Goal: Information Seeking & Learning: Compare options

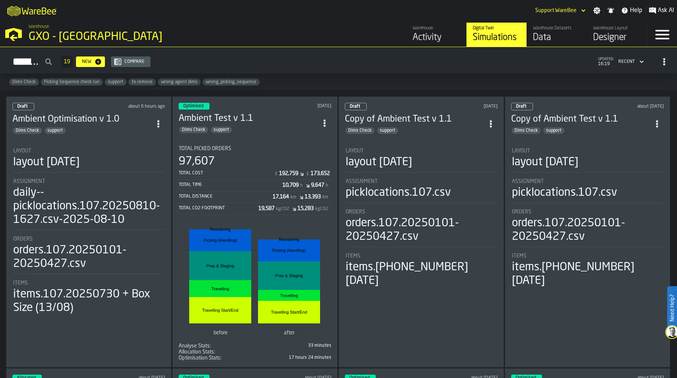
click at [80, 38] on div "GXO - [GEOGRAPHIC_DATA]" at bounding box center [130, 37] width 203 height 14
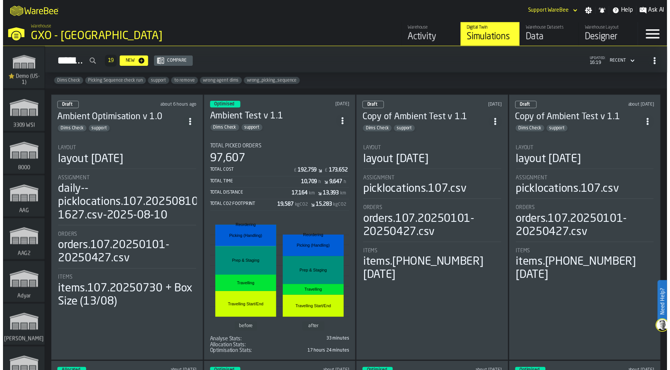
scroll to position [8904, 0]
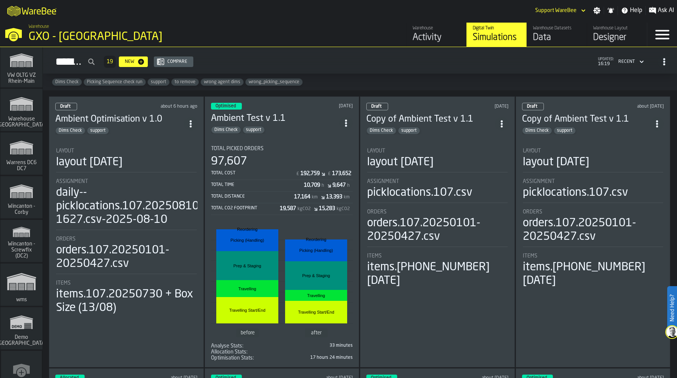
click at [18, 203] on span "Wincanton - Corby" at bounding box center [21, 209] width 36 height 12
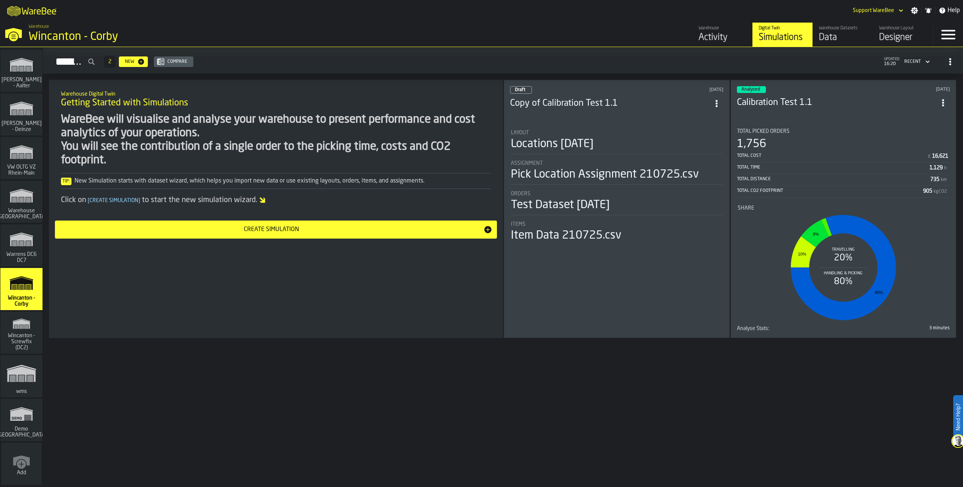
scroll to position [8812, 0]
click at [677, 32] on div "Data" at bounding box center [843, 38] width 48 height 12
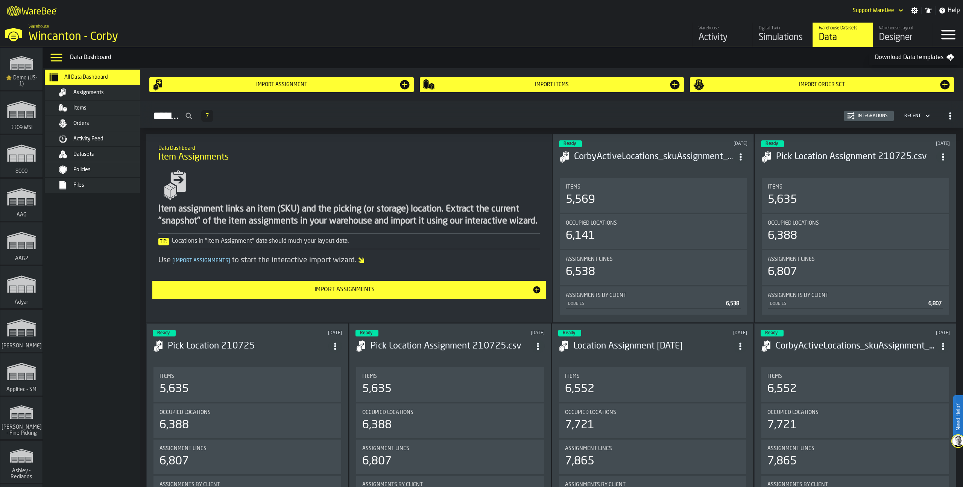
click at [109, 183] on div "Files" at bounding box center [110, 185] width 74 height 6
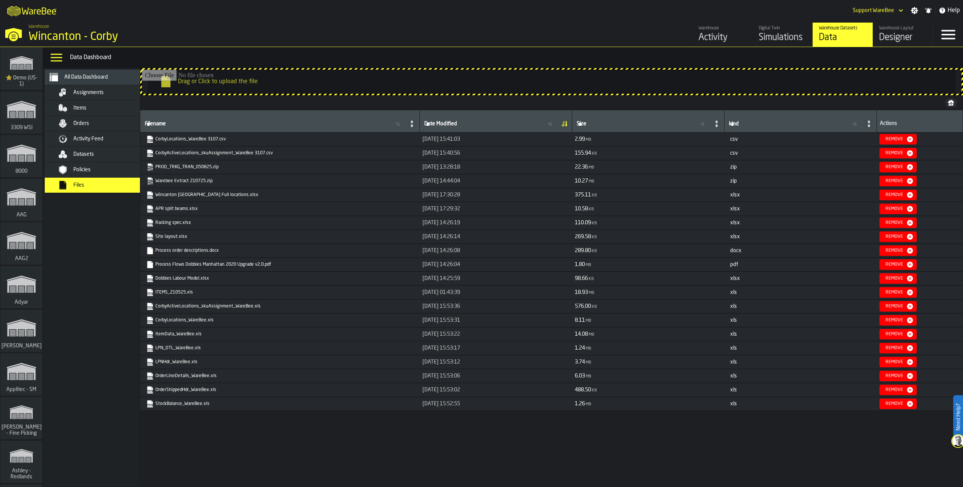
click at [402, 79] on input "Drag or Click to upload the file" at bounding box center [552, 82] width 820 height 24
click at [677, 377] on label "Need Help?" at bounding box center [958, 417] width 8 height 42
click at [677, 377] on polygon at bounding box center [945, 469] width 7 height 7
click at [73, 38] on div "Wincanton - Corby" at bounding box center [130, 37] width 203 height 14
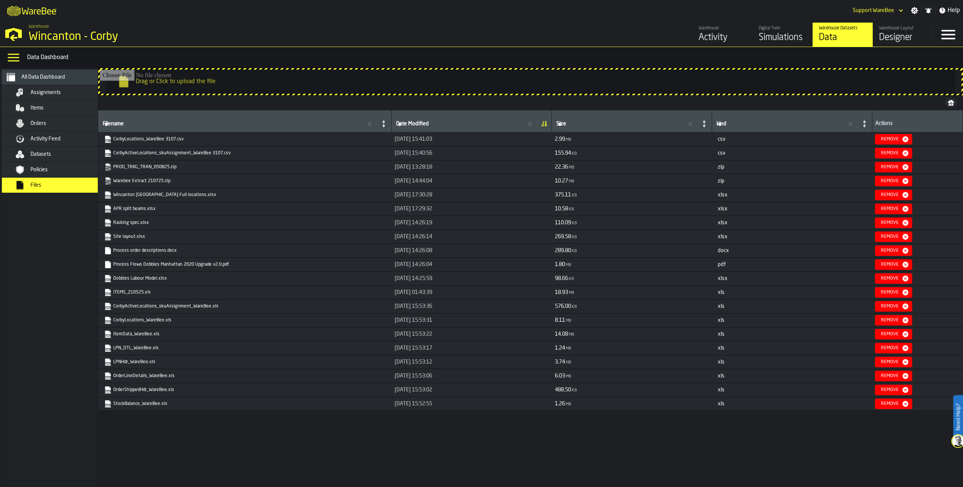
click at [503, 10] on div "M A K I N G W A R E H O U S E S M O R E EF F I C I E N T Support WareBee Settin…" at bounding box center [481, 10] width 963 height 21
click at [67, 38] on div "Wincanton - Corby" at bounding box center [130, 37] width 203 height 14
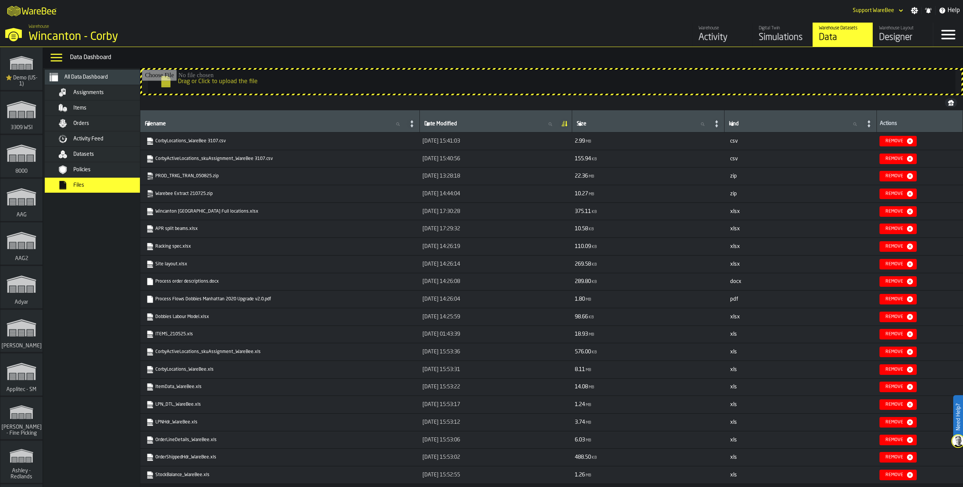
scroll to position [4131, 0]
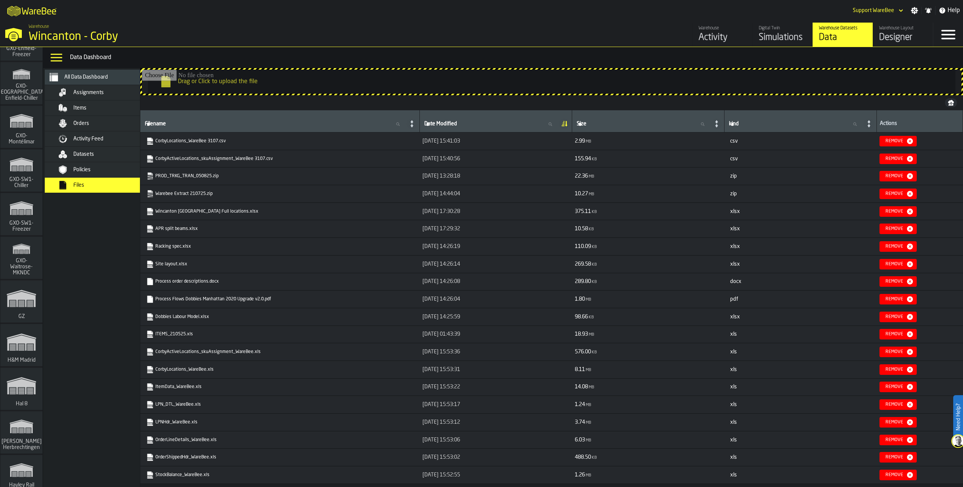
click at [20, 246] on polygon "link-to-/wh/i/f1608d25-c4e5-4a77-ab00-72da9e85c06a/simulations" at bounding box center [21, 249] width 17 height 9
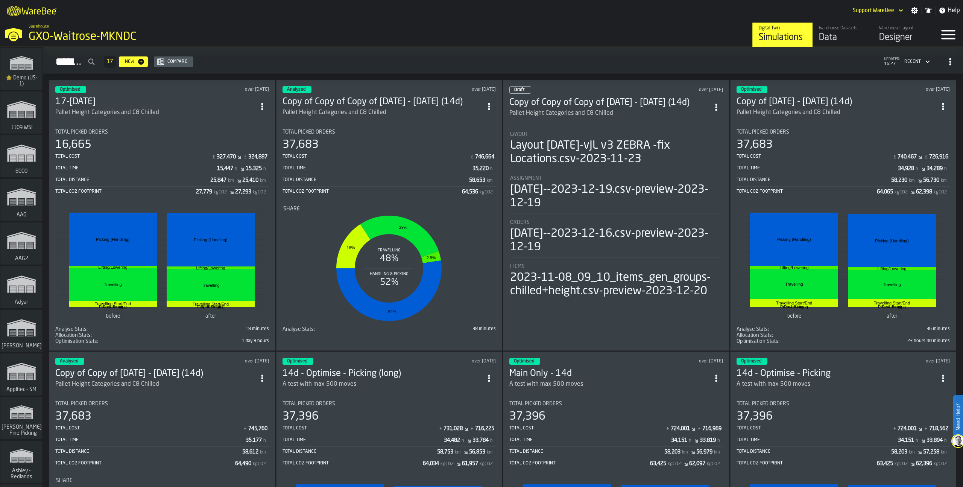
click at [677, 30] on div "Warehouse Layout" at bounding box center [903, 28] width 48 height 5
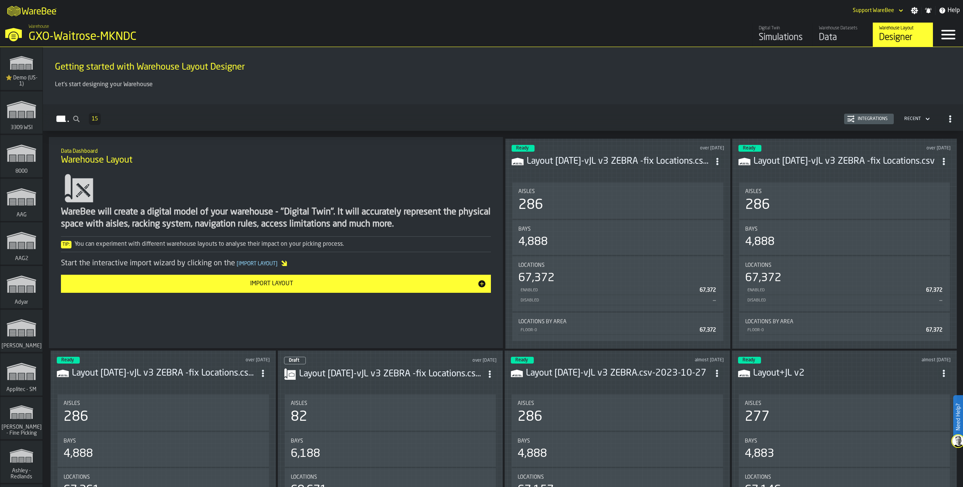
click at [628, 197] on div "286" at bounding box center [617, 204] width 199 height 15
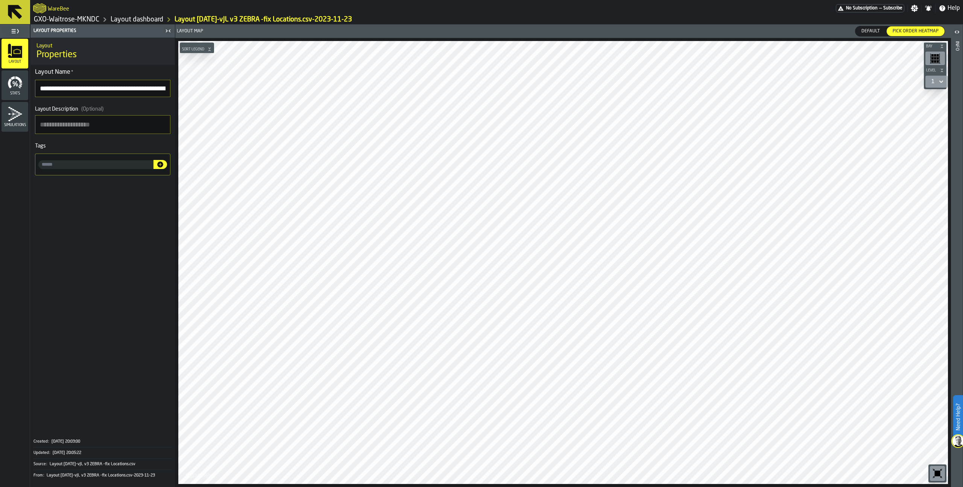
click at [93, 22] on link "GXO-Waitrose-MKNDC" at bounding box center [66, 19] width 65 height 8
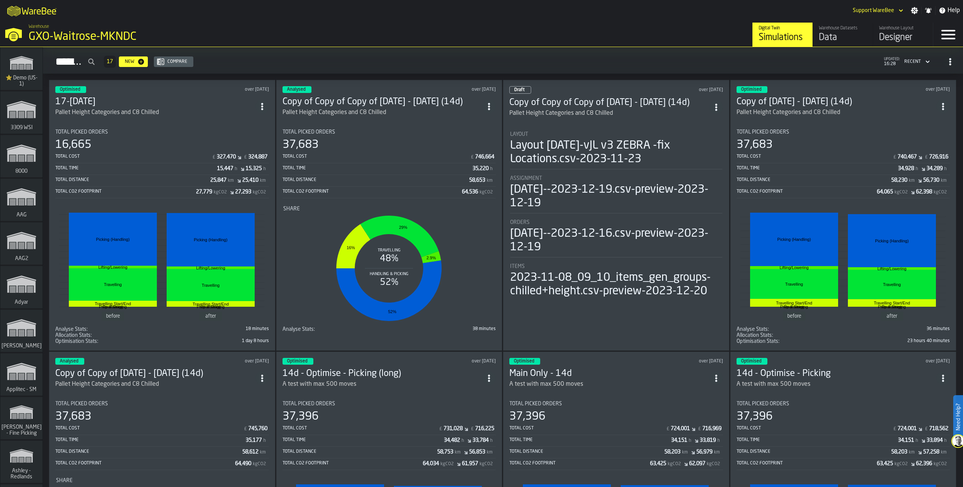
click at [214, 166] on div "Total Time" at bounding box center [136, 168] width 162 height 5
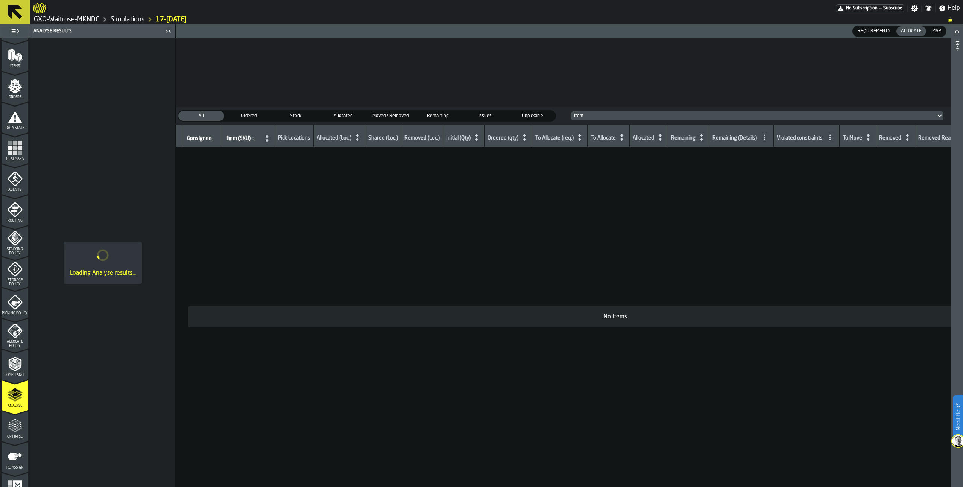
scroll to position [106, 0]
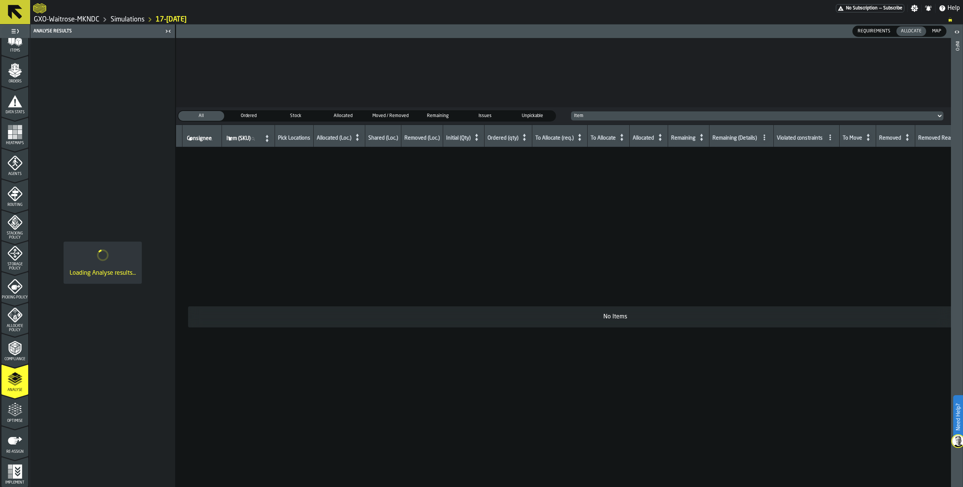
click at [20, 377] on icon "menu Optimise" at bounding box center [15, 409] width 15 height 15
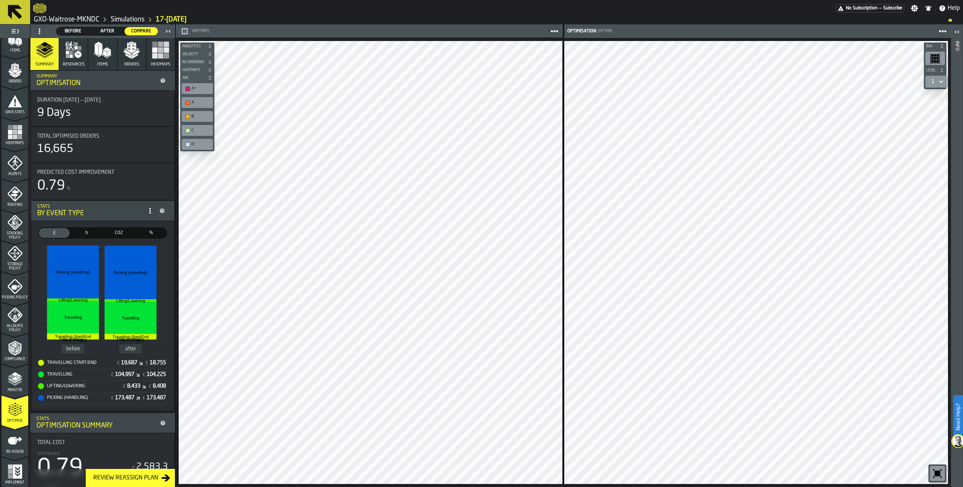
click at [186, 32] on icon "button-" at bounding box center [185, 31] width 6 height 6
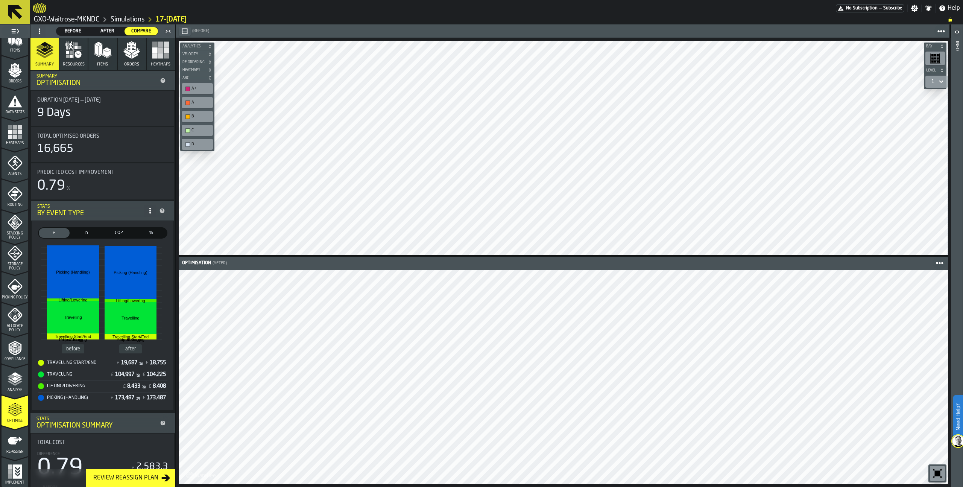
click at [677, 377] on icon "button-toolbar-undefined" at bounding box center [937, 473] width 12 height 12
click at [12, 377] on div "Analyse" at bounding box center [15, 381] width 27 height 21
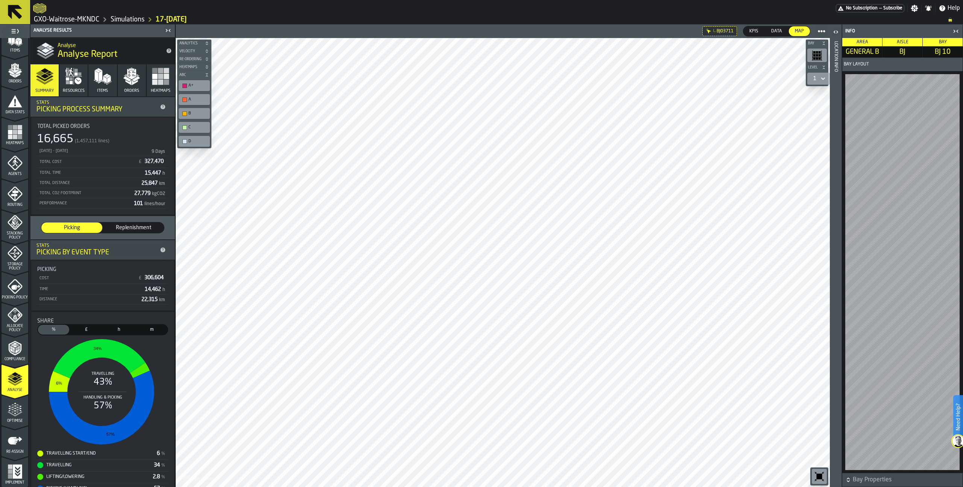
click at [75, 184] on div "Total Distance" at bounding box center [89, 183] width 100 height 5
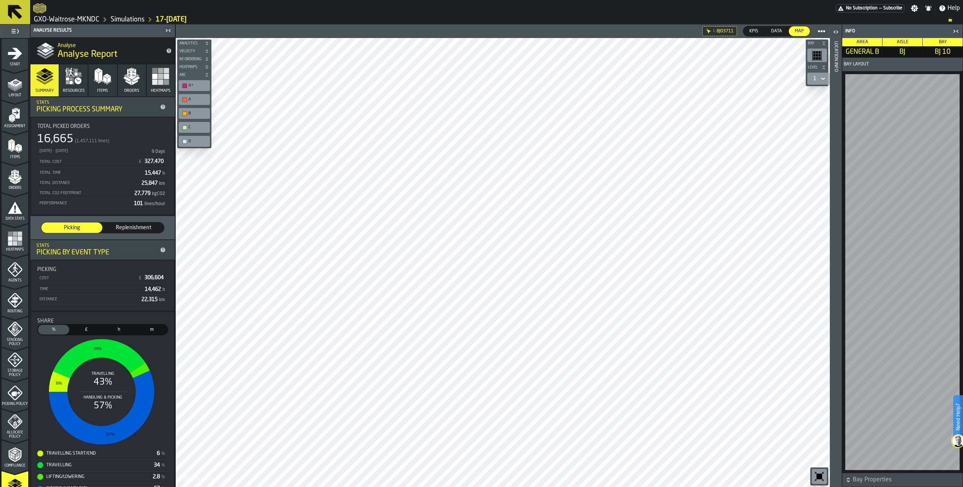
click at [11, 95] on span "Layout" at bounding box center [15, 95] width 27 height 4
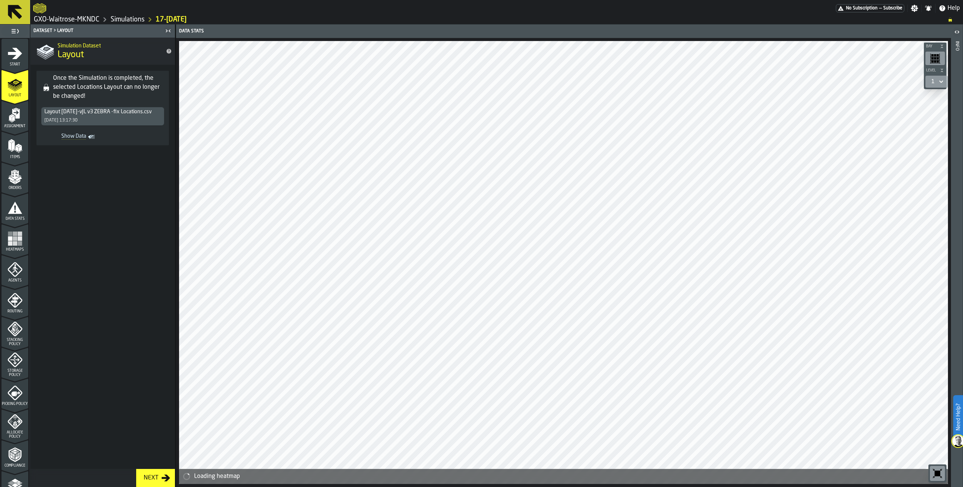
click at [19, 118] on icon "menu Assignment" at bounding box center [15, 115] width 15 height 15
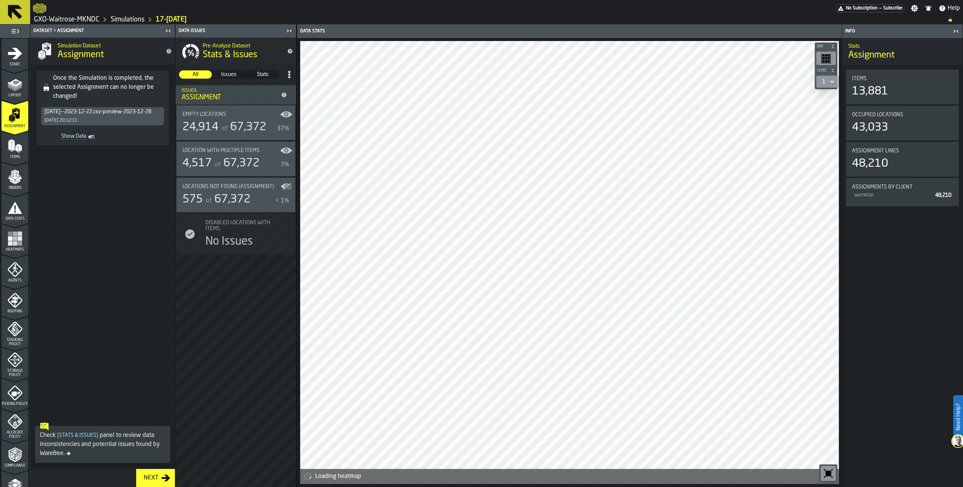
click at [677, 31] on icon "button-toggle-Close me" at bounding box center [955, 31] width 9 height 9
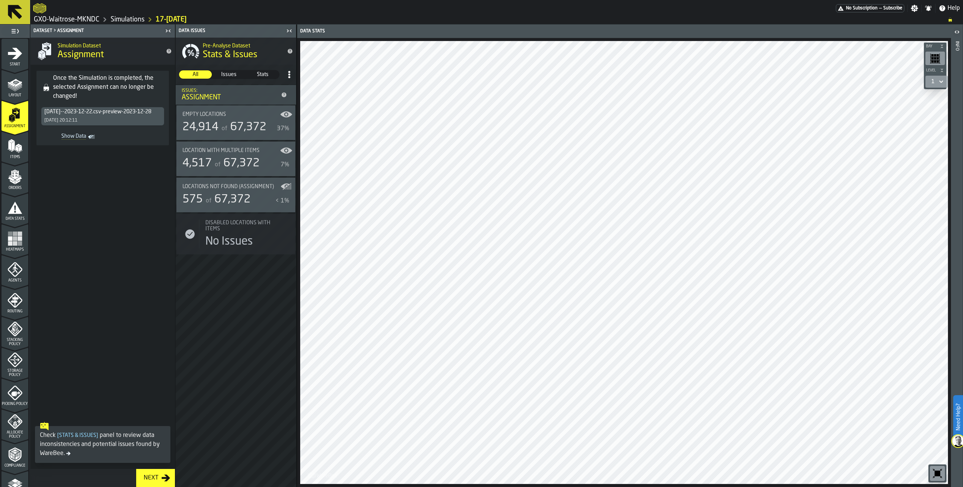
click at [16, 111] on icon "menu Assignment" at bounding box center [16, 114] width 8 height 10
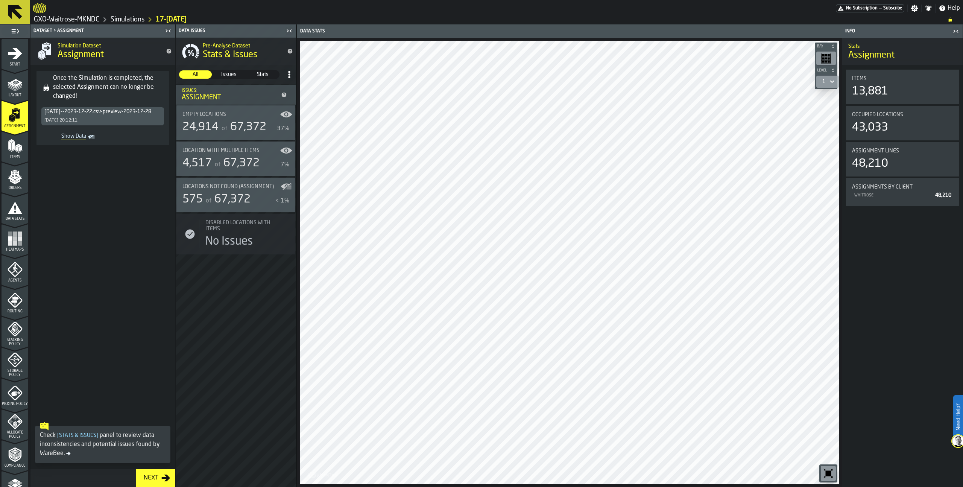
click at [677, 30] on icon "button-toggle-Close me" at bounding box center [957, 31] width 2 height 3
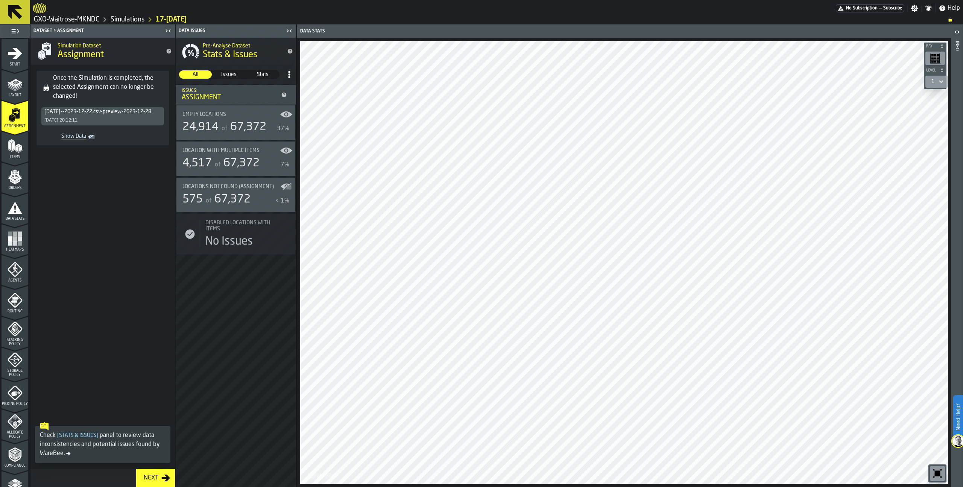
click at [0, 0] on div "Show Data" at bounding box center [0, 0] width 0 height 0
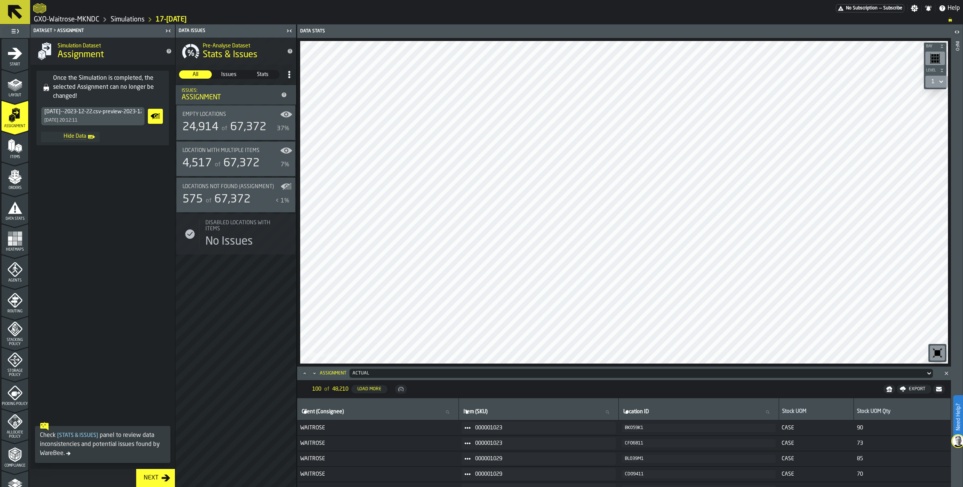
click at [15, 149] on polygon "menu Items" at bounding box center [16, 149] width 3 height 6
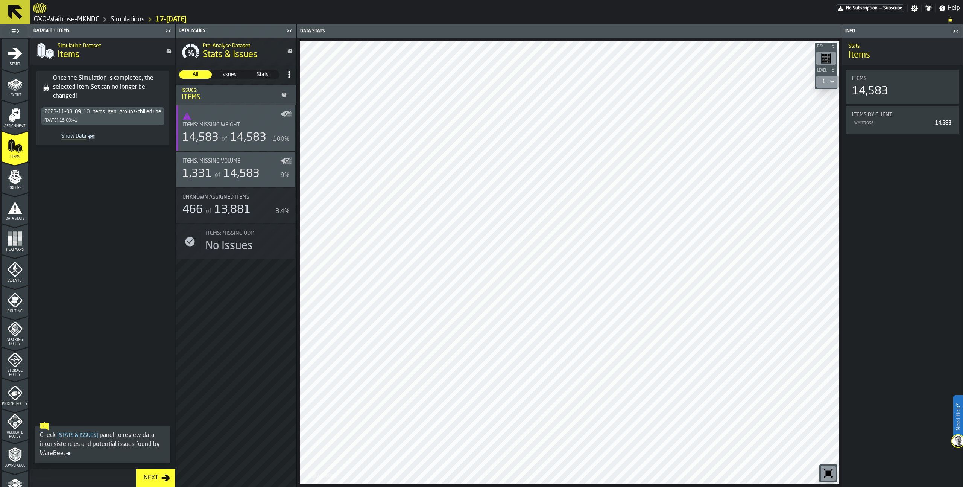
click at [0, 0] on rect "Show Data" at bounding box center [0, 0] width 0 height 0
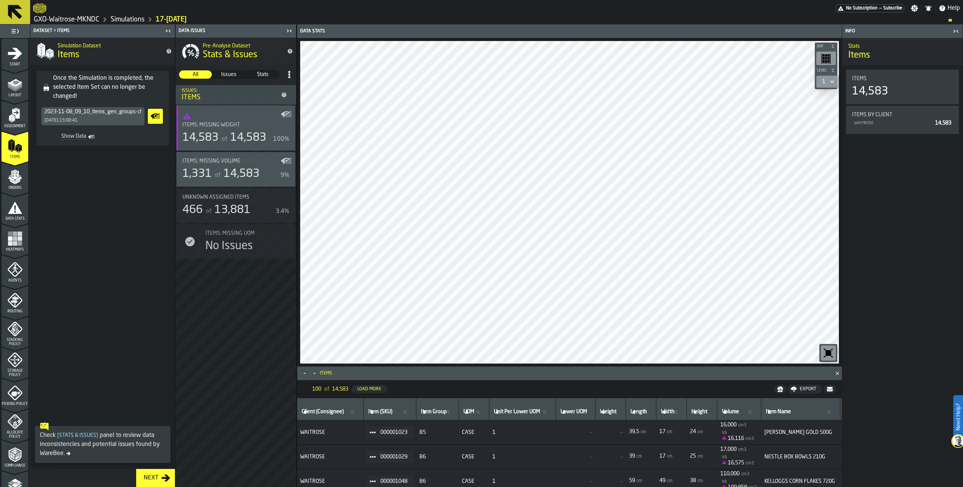
click at [306, 372] on icon "Maximize" at bounding box center [305, 373] width 8 height 8
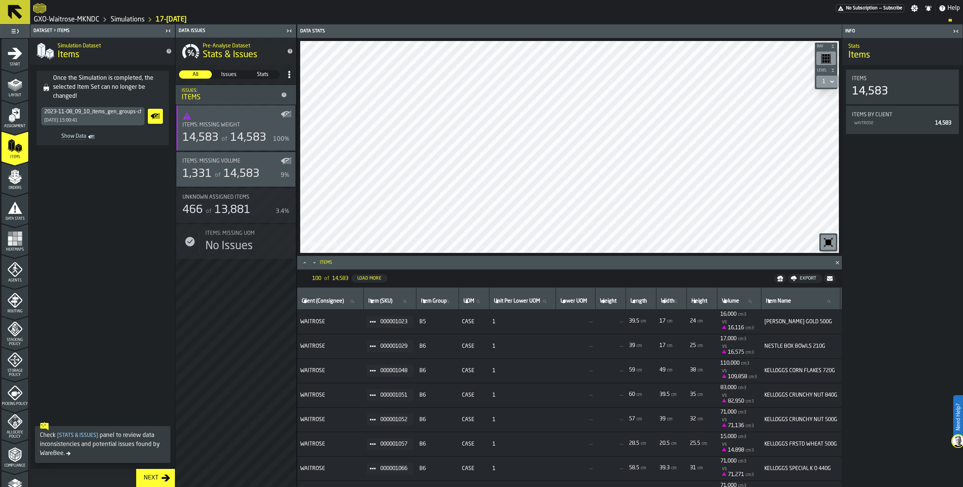
click at [677, 31] on icon "button-toggle-Close me" at bounding box center [955, 31] width 9 height 9
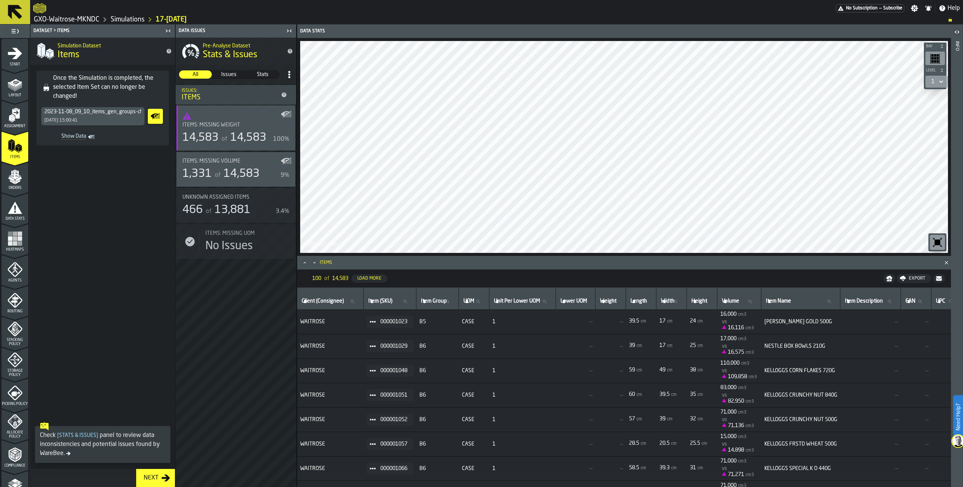
click at [16, 177] on icon "menu Orders" at bounding box center [15, 174] width 8 height 9
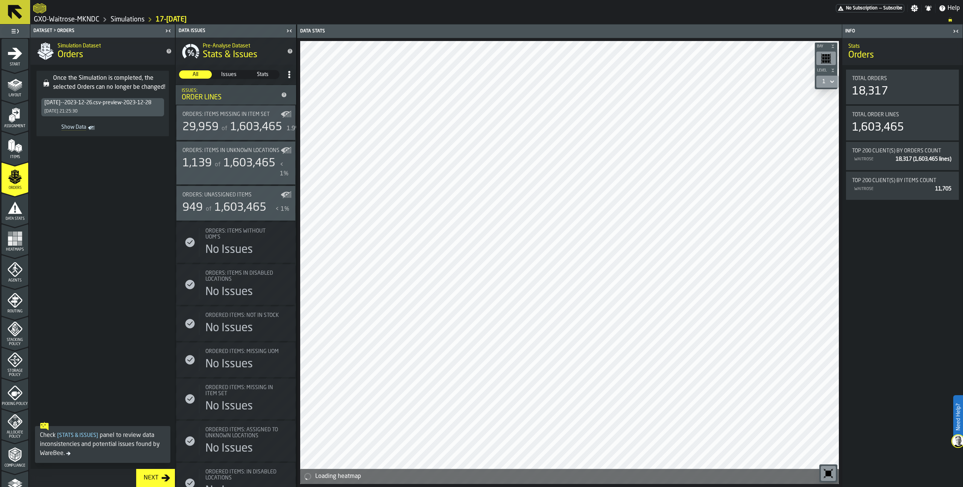
click at [0, 0] on icon "Show Data" at bounding box center [0, 0] width 0 height 0
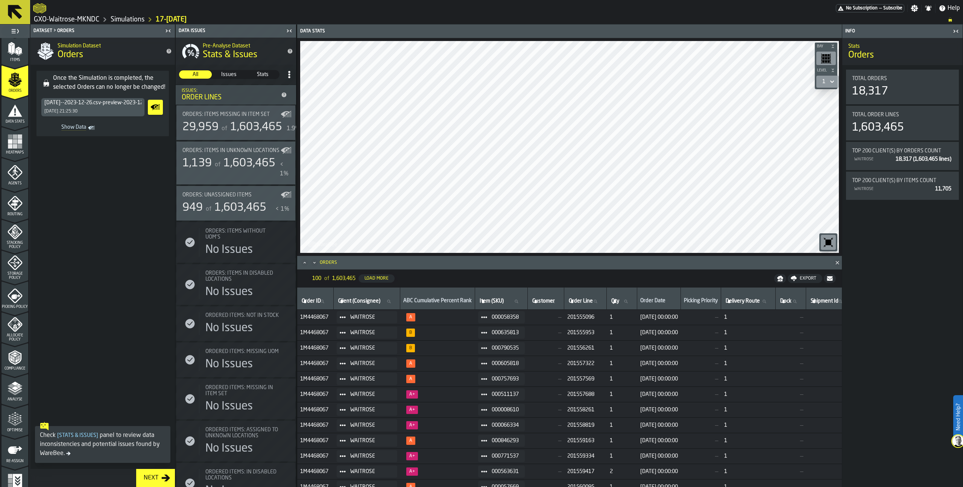
scroll to position [97, 0]
click at [17, 179] on div "Agents" at bounding box center [15, 174] width 27 height 21
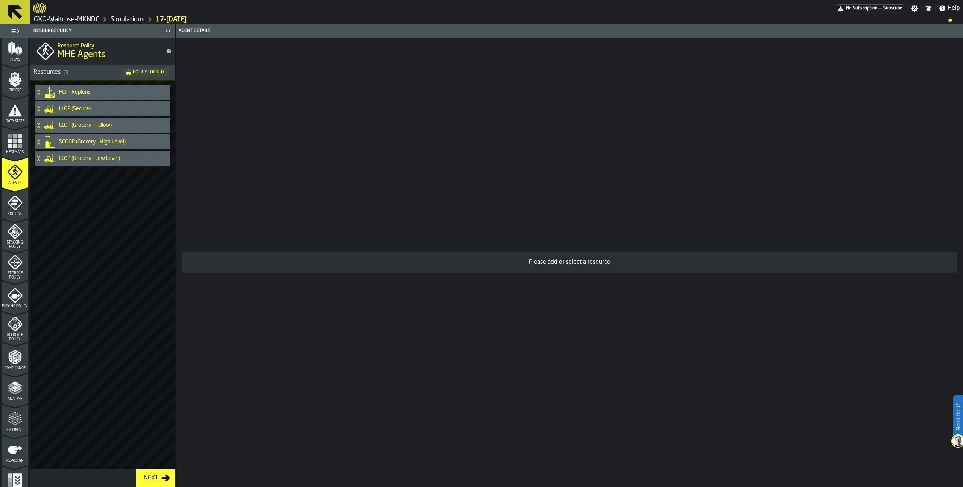
click at [40, 92] on icon at bounding box center [39, 92] width 8 height 6
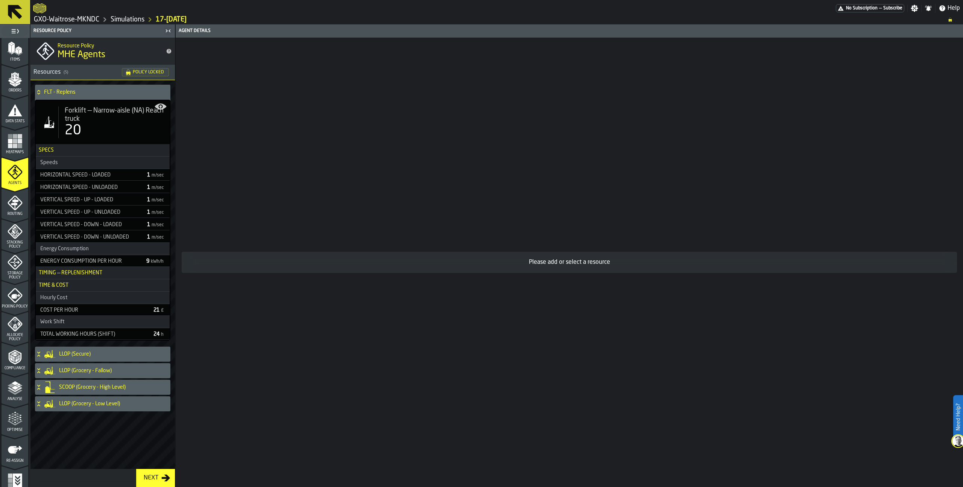
click at [96, 124] on div "20" at bounding box center [114, 130] width 99 height 15
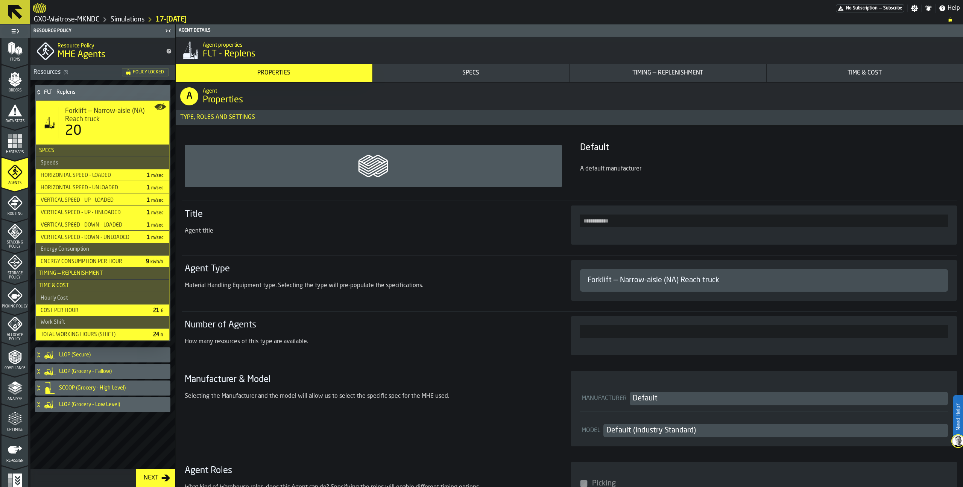
click at [15, 202] on icon "menu Routing" at bounding box center [15, 204] width 8 height 12
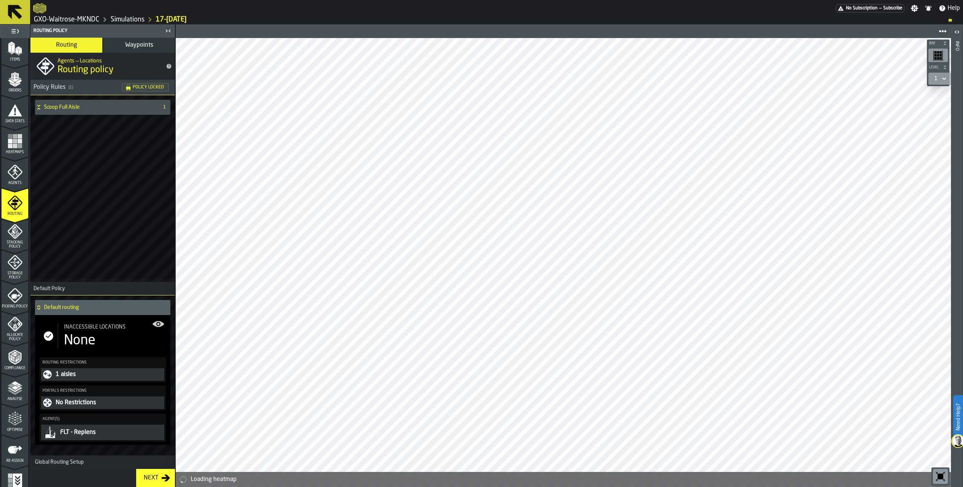
click at [13, 244] on span "Stacking Policy" at bounding box center [15, 244] width 27 height 8
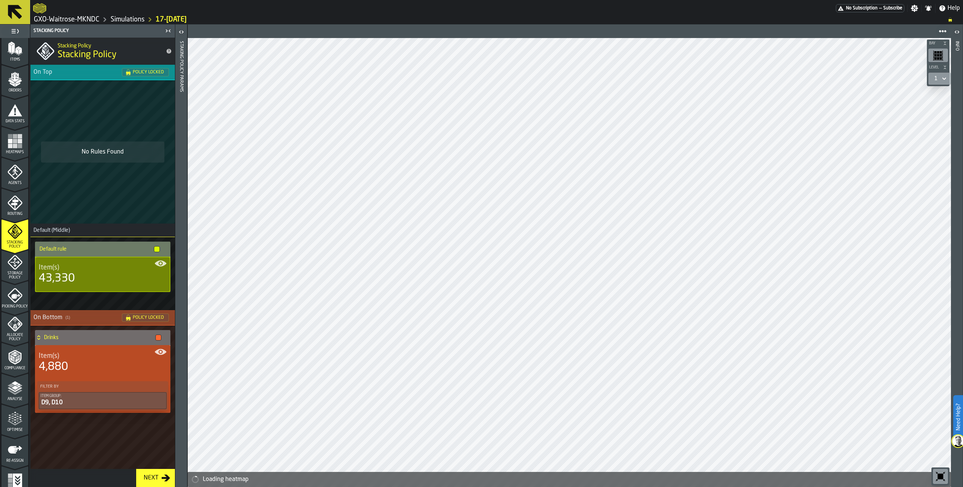
click at [14, 264] on icon "menu Storage Policy" at bounding box center [14, 262] width 9 height 9
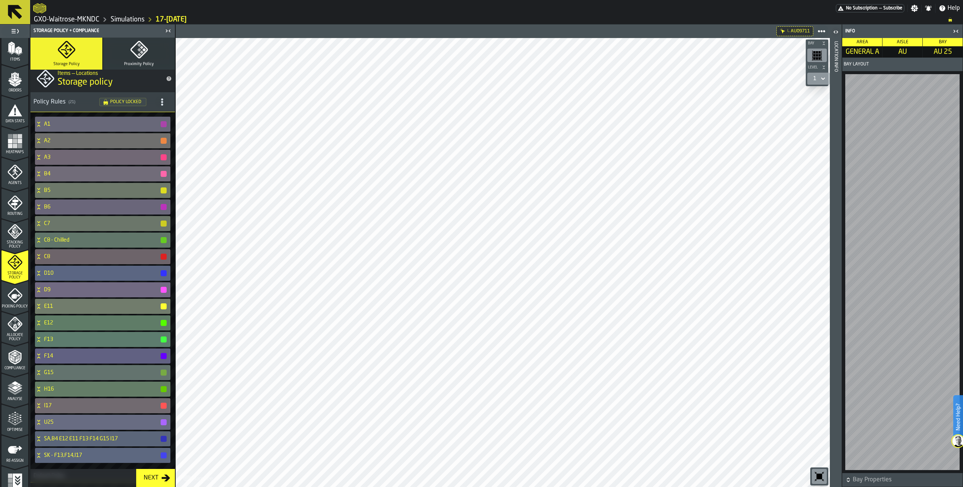
scroll to position [0, 0]
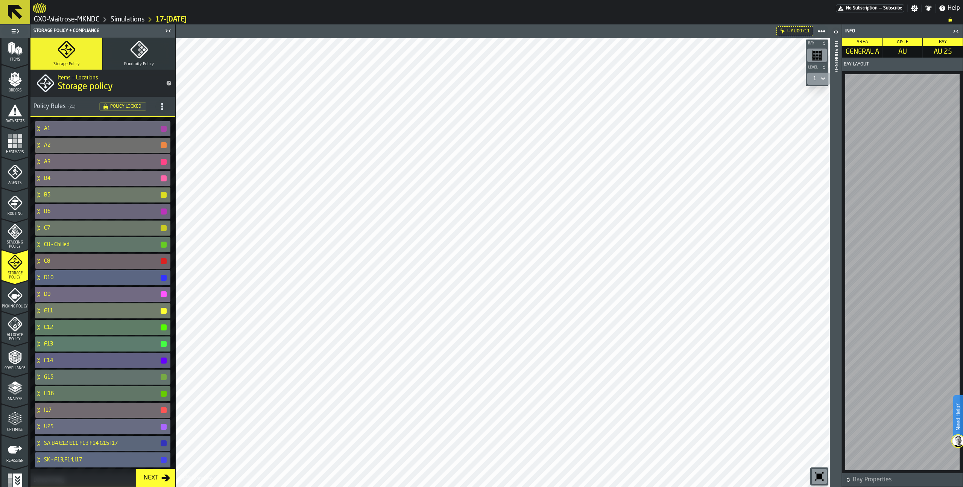
click at [19, 300] on icon "menu Picking Policy" at bounding box center [15, 295] width 15 height 15
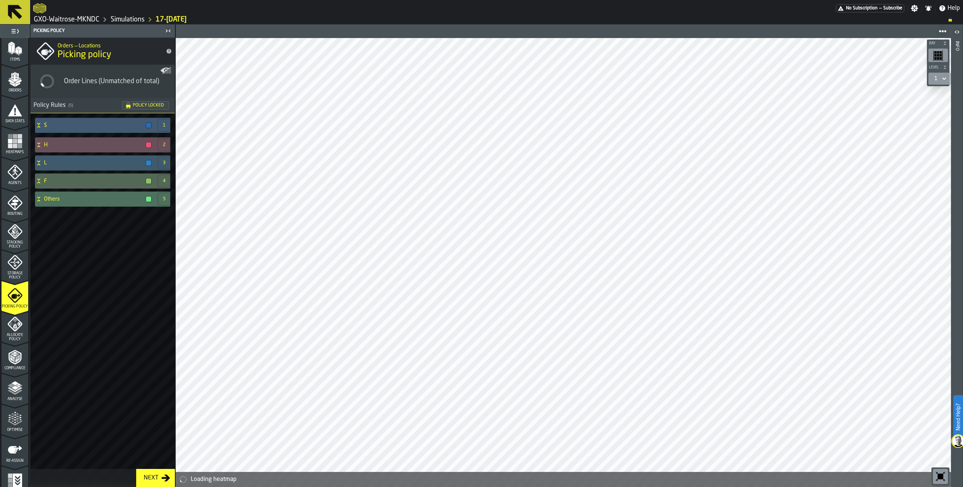
click at [39, 123] on icon at bounding box center [39, 125] width 8 height 6
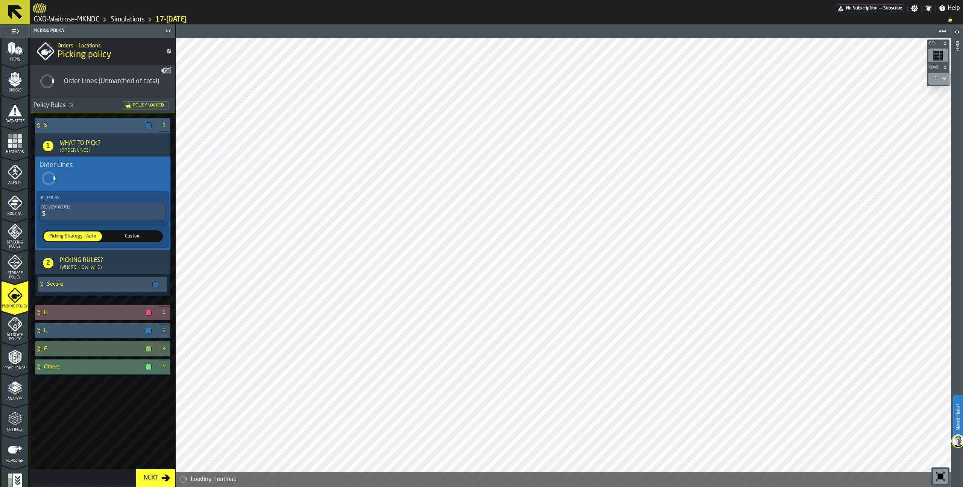
click at [39, 123] on icon at bounding box center [38, 124] width 3 height 2
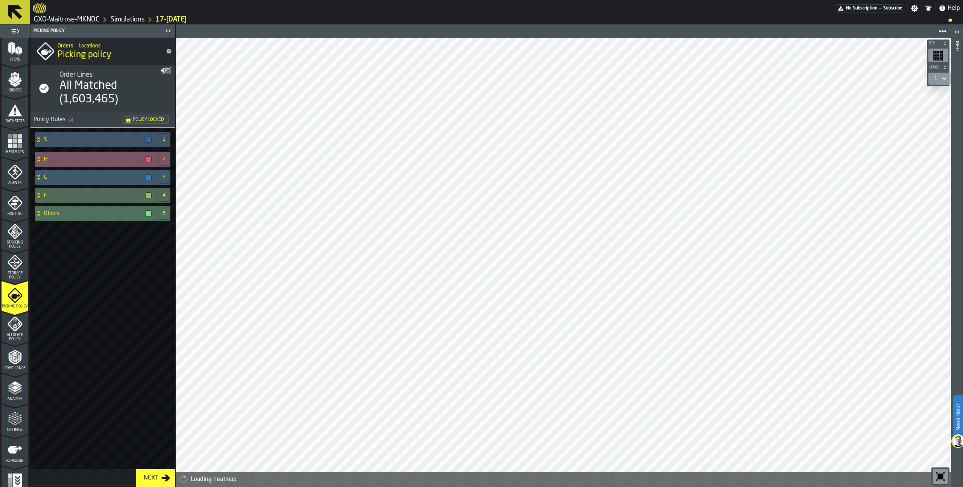
click at [37, 157] on icon at bounding box center [39, 159] width 8 height 6
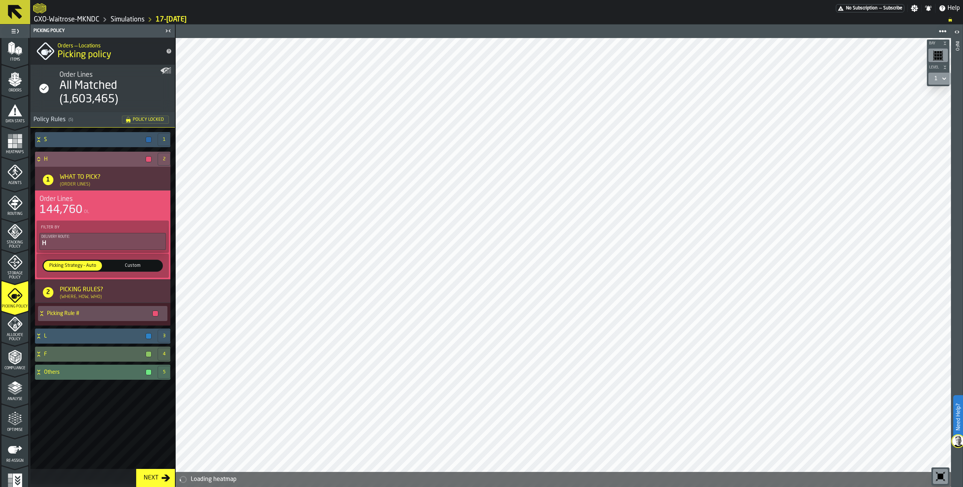
click at [36, 157] on icon at bounding box center [39, 159] width 8 height 6
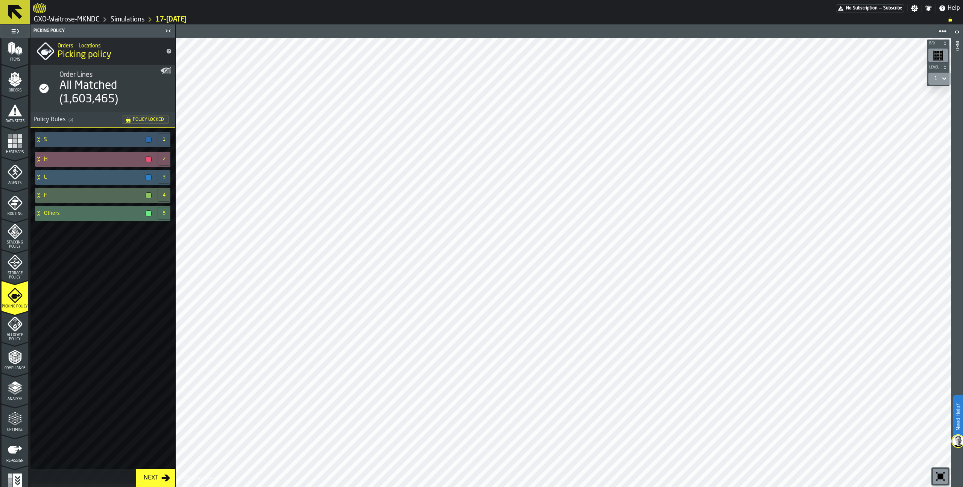
click at [50, 154] on div "H" at bounding box center [95, 159] width 120 height 15
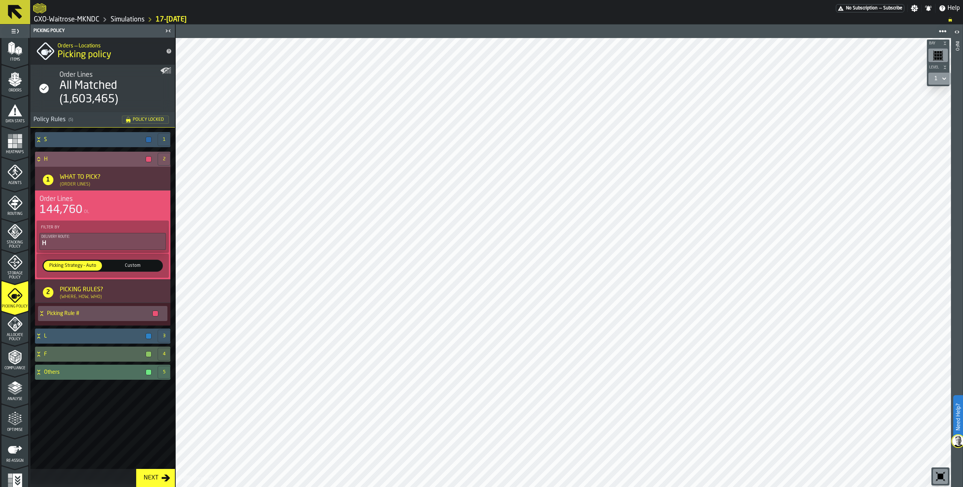
click at [39, 158] on icon at bounding box center [39, 159] width 8 height 6
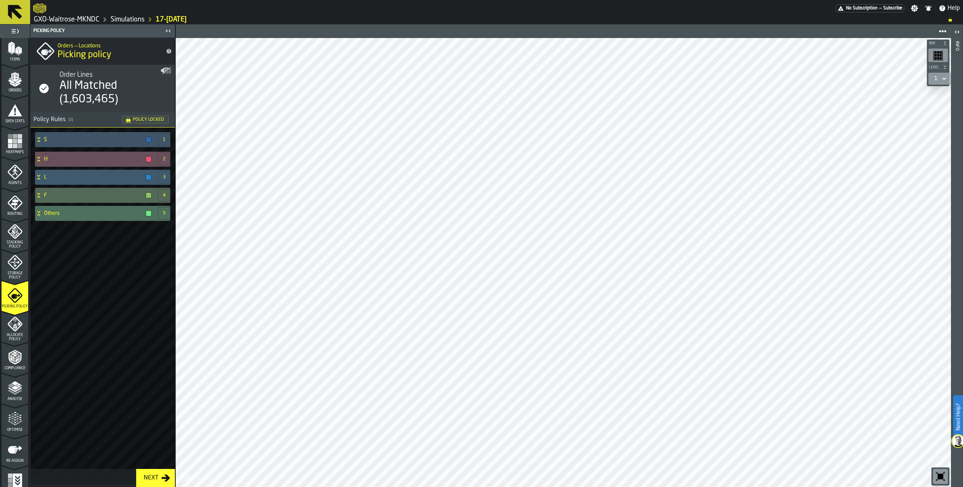
click at [10, 377] on span "Analyse" at bounding box center [15, 399] width 27 height 4
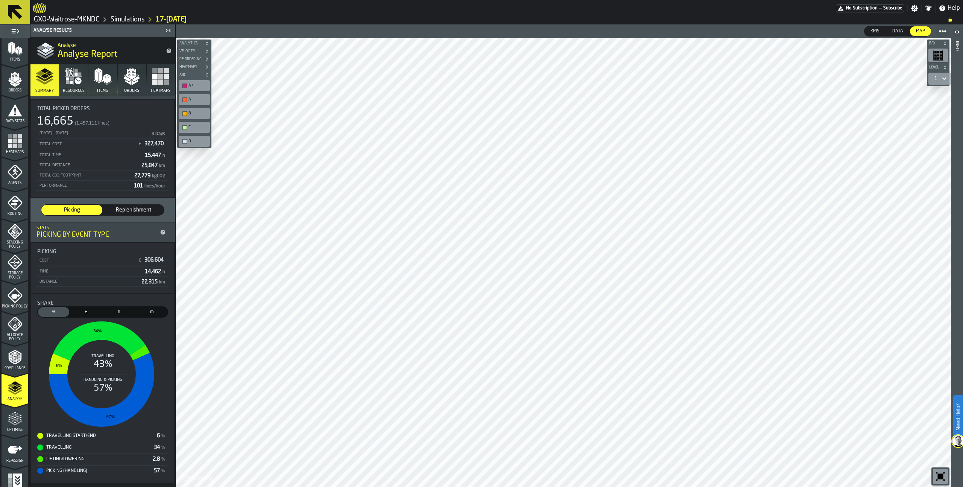
scroll to position [20, 0]
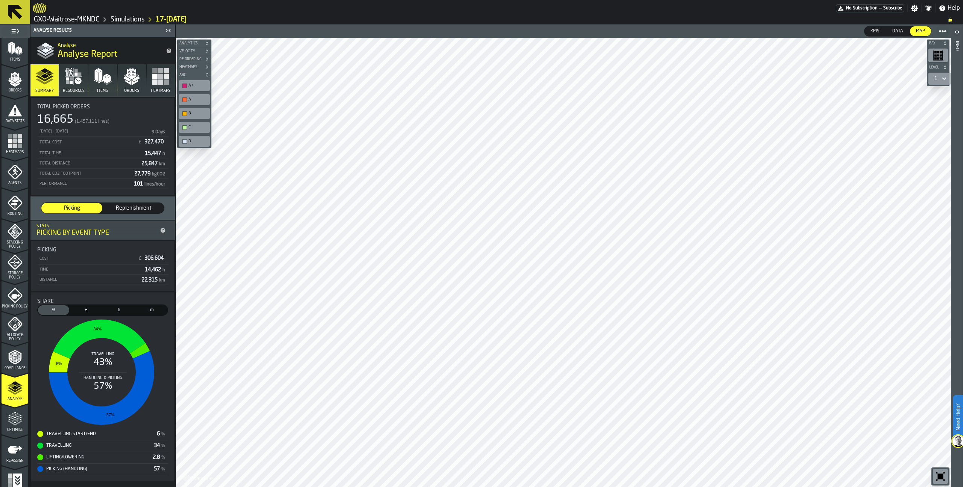
click at [6, 377] on div "Optimise" at bounding box center [15, 421] width 27 height 21
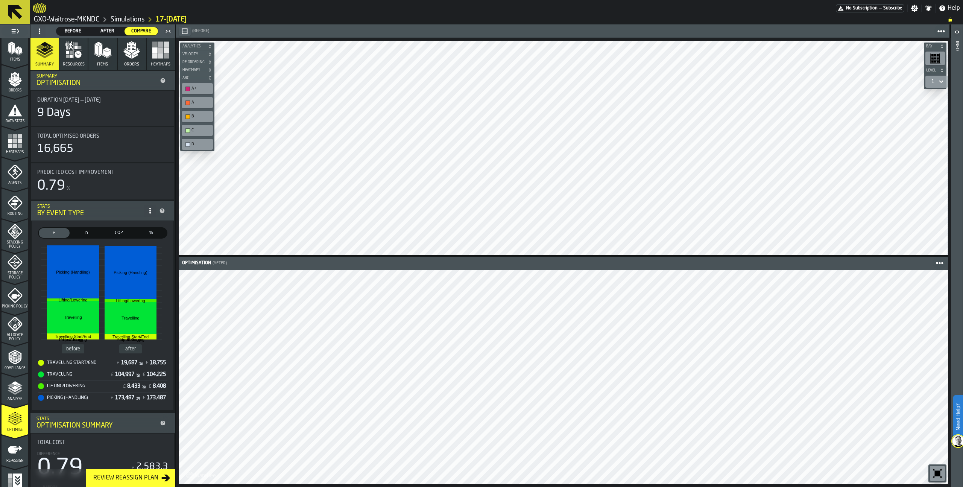
click at [131, 17] on link "Simulations" at bounding box center [128, 19] width 34 height 8
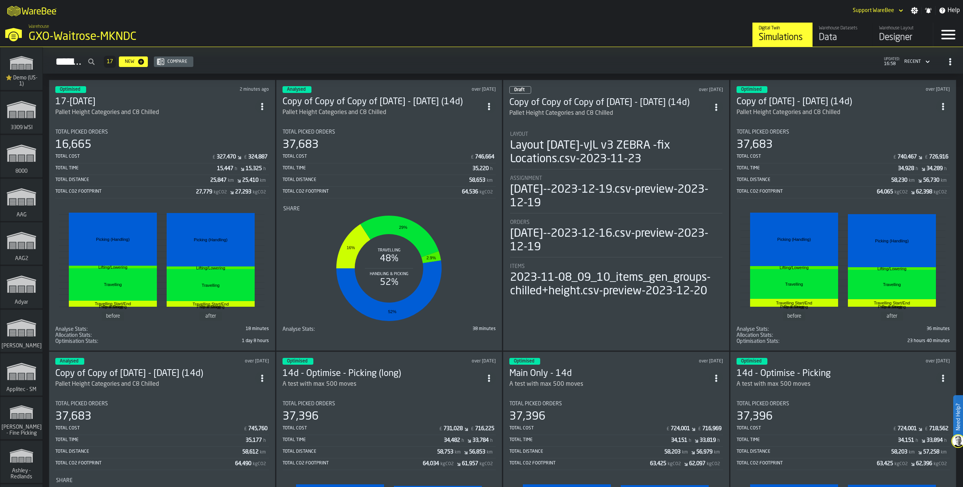
click at [190, 64] on div "Compare" at bounding box center [177, 61] width 26 height 5
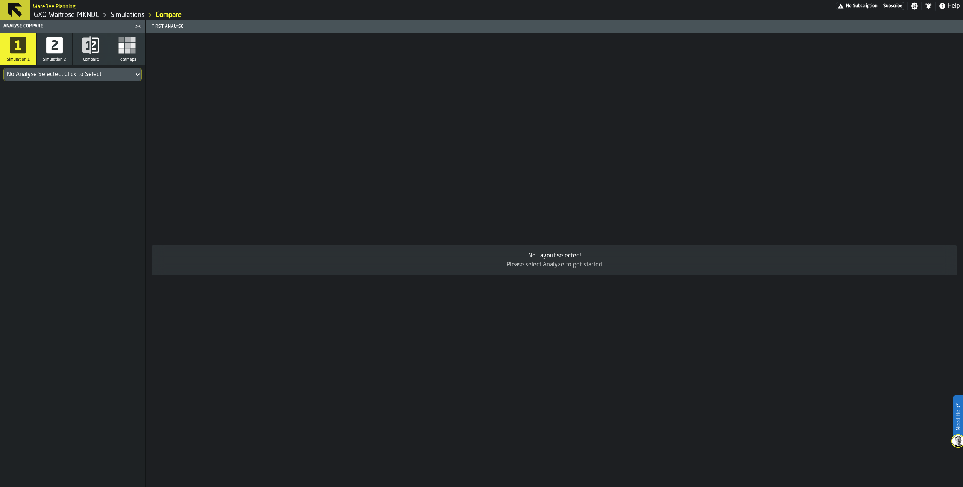
click at [89, 71] on div "No Analyse Selected, Click to Select" at bounding box center [69, 74] width 124 height 9
click at [48, 128] on li "17-[DATE] Optimised [DATE] 07:31:01" at bounding box center [72, 137] width 138 height 27
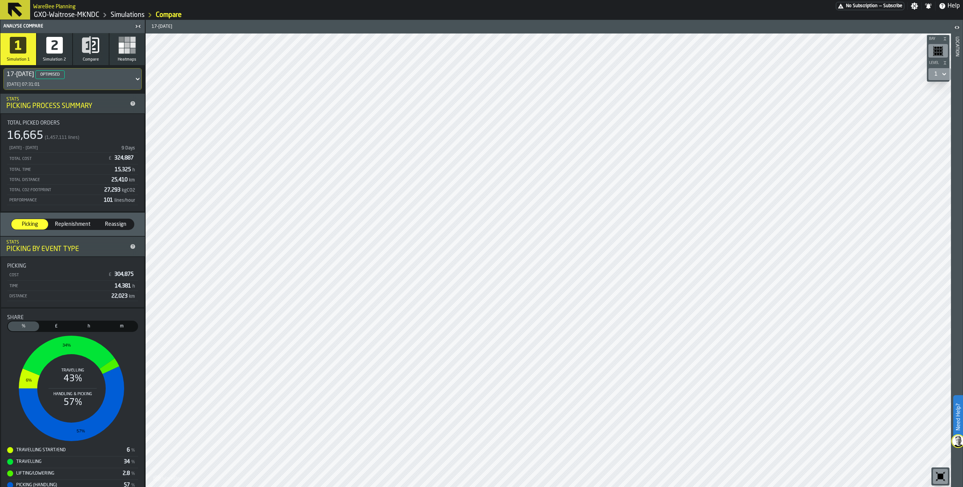
click at [54, 41] on icon "button" at bounding box center [55, 45] width 18 height 18
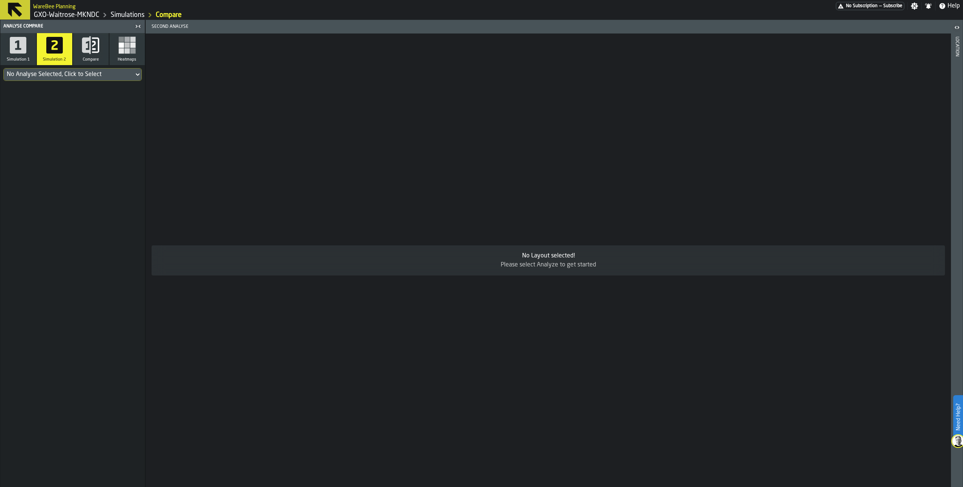
click at [56, 76] on div "No Analyse Selected, Click to Select" at bounding box center [69, 74] width 124 height 9
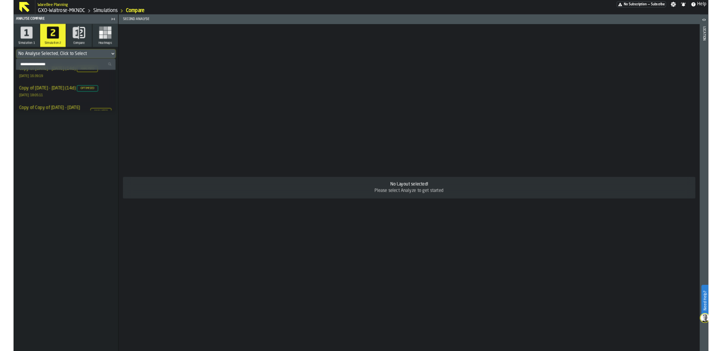
scroll to position [101, 0]
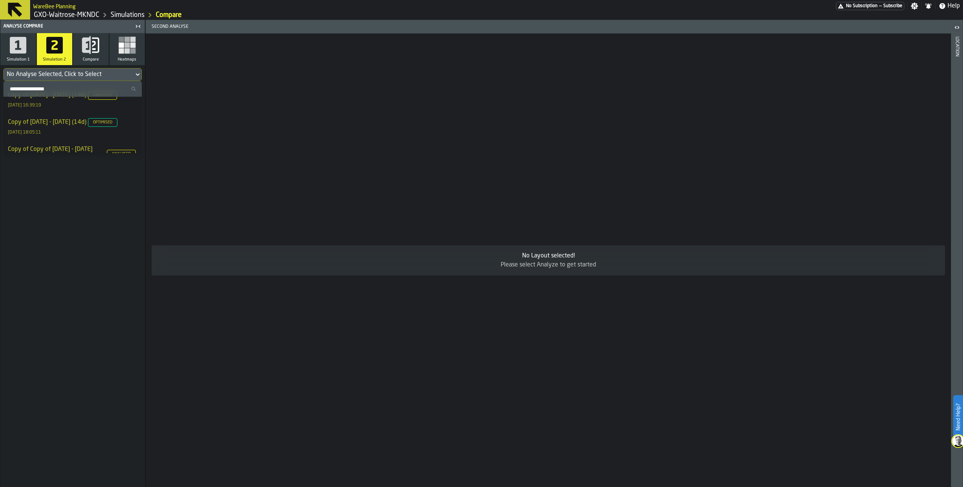
click at [61, 127] on div "Copy of [DATE] - [DATE] (14d) Optimised" at bounding box center [63, 122] width 111 height 9
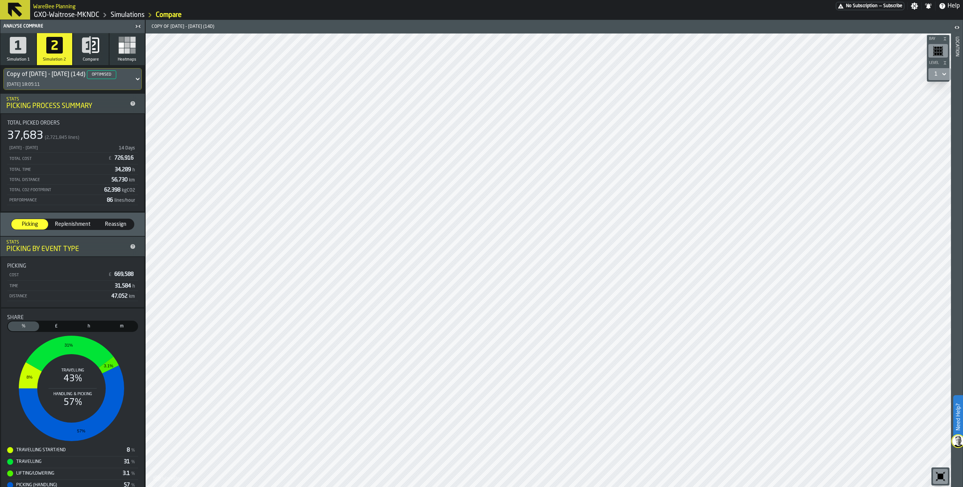
click at [90, 53] on icon "button" at bounding box center [91, 45] width 18 height 18
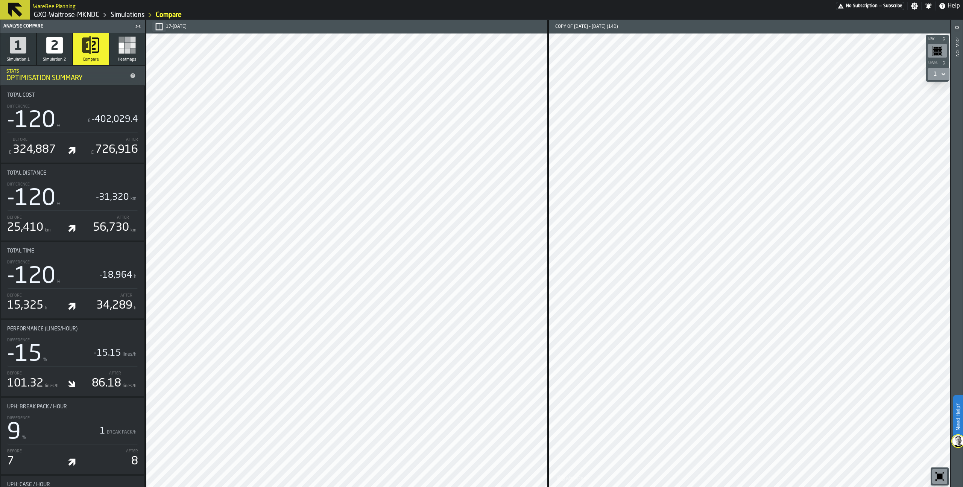
click at [161, 26] on icon "button-" at bounding box center [159, 27] width 8 height 8
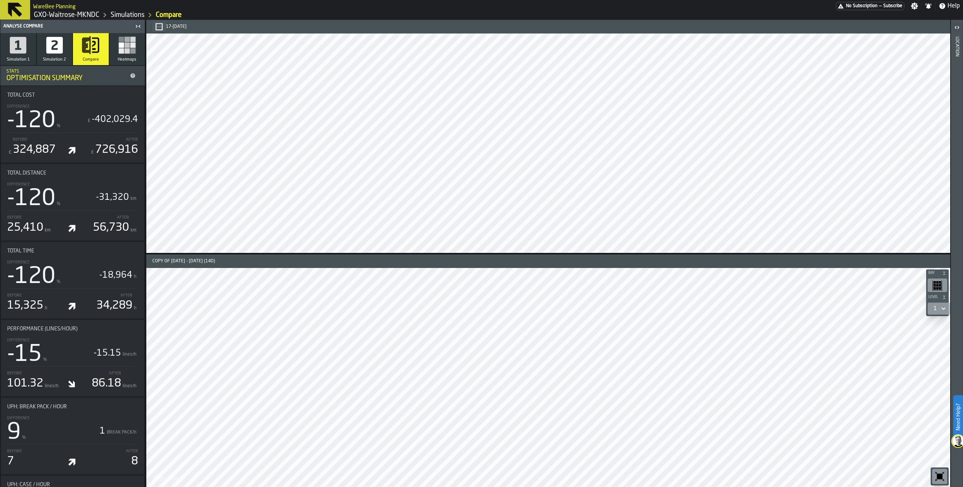
click at [677, 377] on icon "button-toolbar-undefined" at bounding box center [940, 476] width 12 height 12
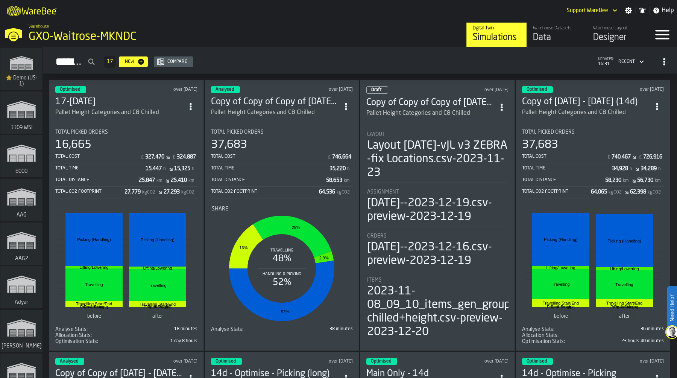
click at [53, 14] on icon "logo-header" at bounding box center [54, 11] width 4 height 5
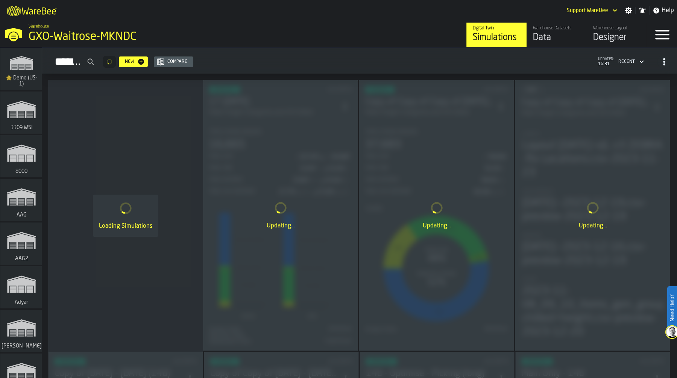
click at [53, 14] on icon "logo-header" at bounding box center [54, 11] width 4 height 5
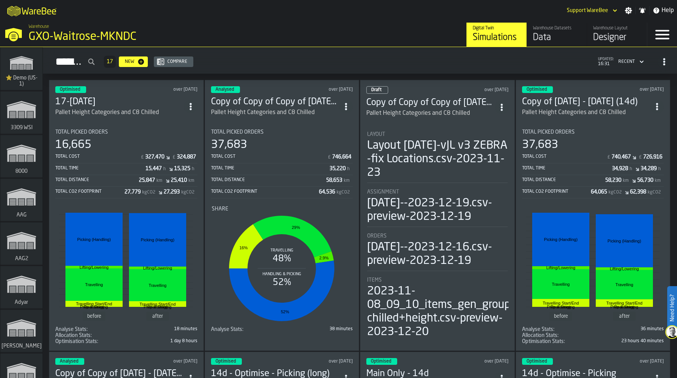
scroll to position [3007, 0]
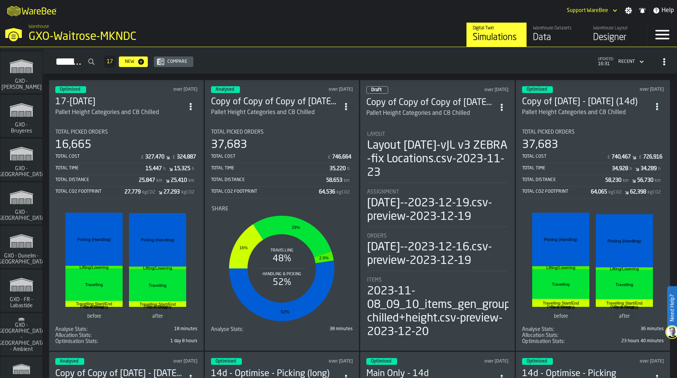
click at [17, 201] on polygon "link-to-/wh/i/ae0cd702-8cb1-4091-b3be-0aee77957c79/simulations" at bounding box center [21, 198] width 23 height 12
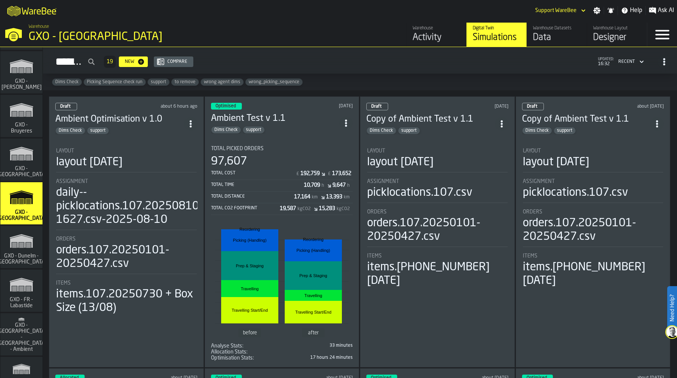
click at [570, 46] on link "Warehouse Datasets Data" at bounding box center [557, 35] width 60 height 24
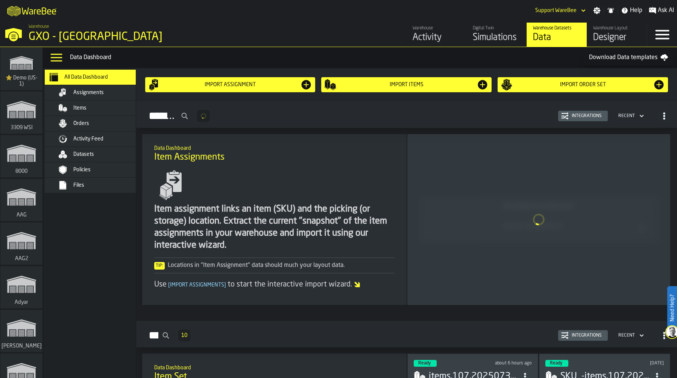
click at [116, 120] on div "Orders" at bounding box center [101, 123] width 92 height 9
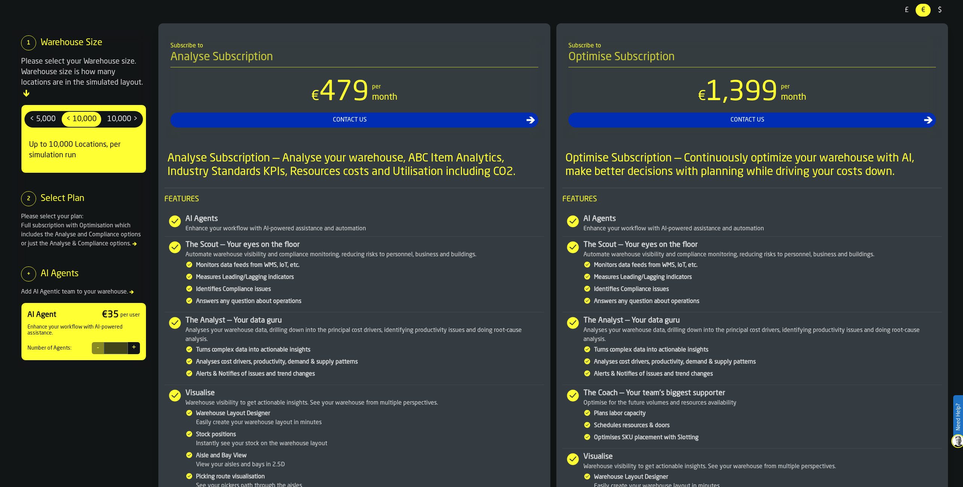
click at [903, 11] on span "£" at bounding box center [907, 10] width 12 height 10
click at [120, 114] on span "10,000 >" at bounding box center [122, 119] width 36 height 12
